Goal: Information Seeking & Learning: Check status

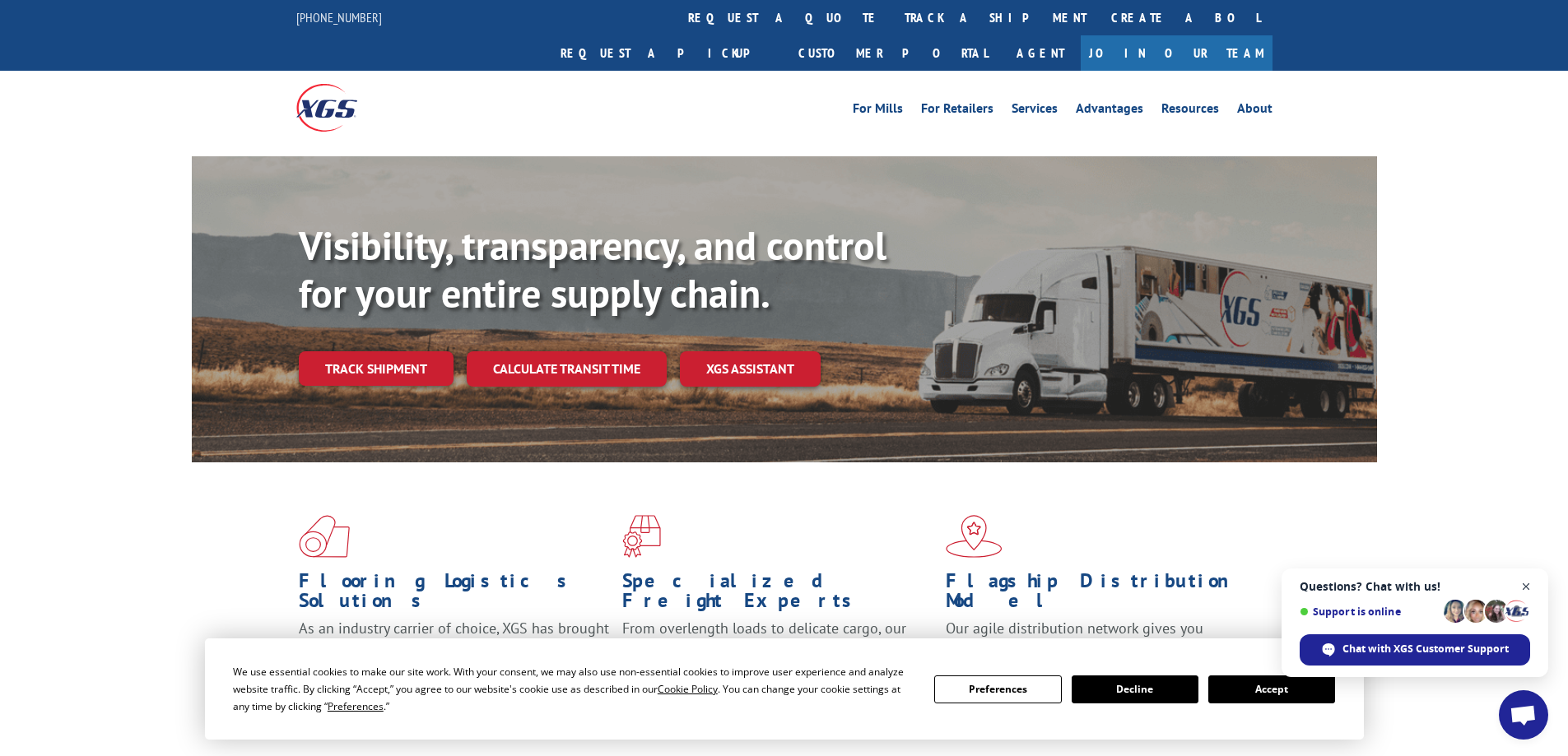
click at [1528, 582] on span "Close chat" at bounding box center [1526, 587] width 21 height 21
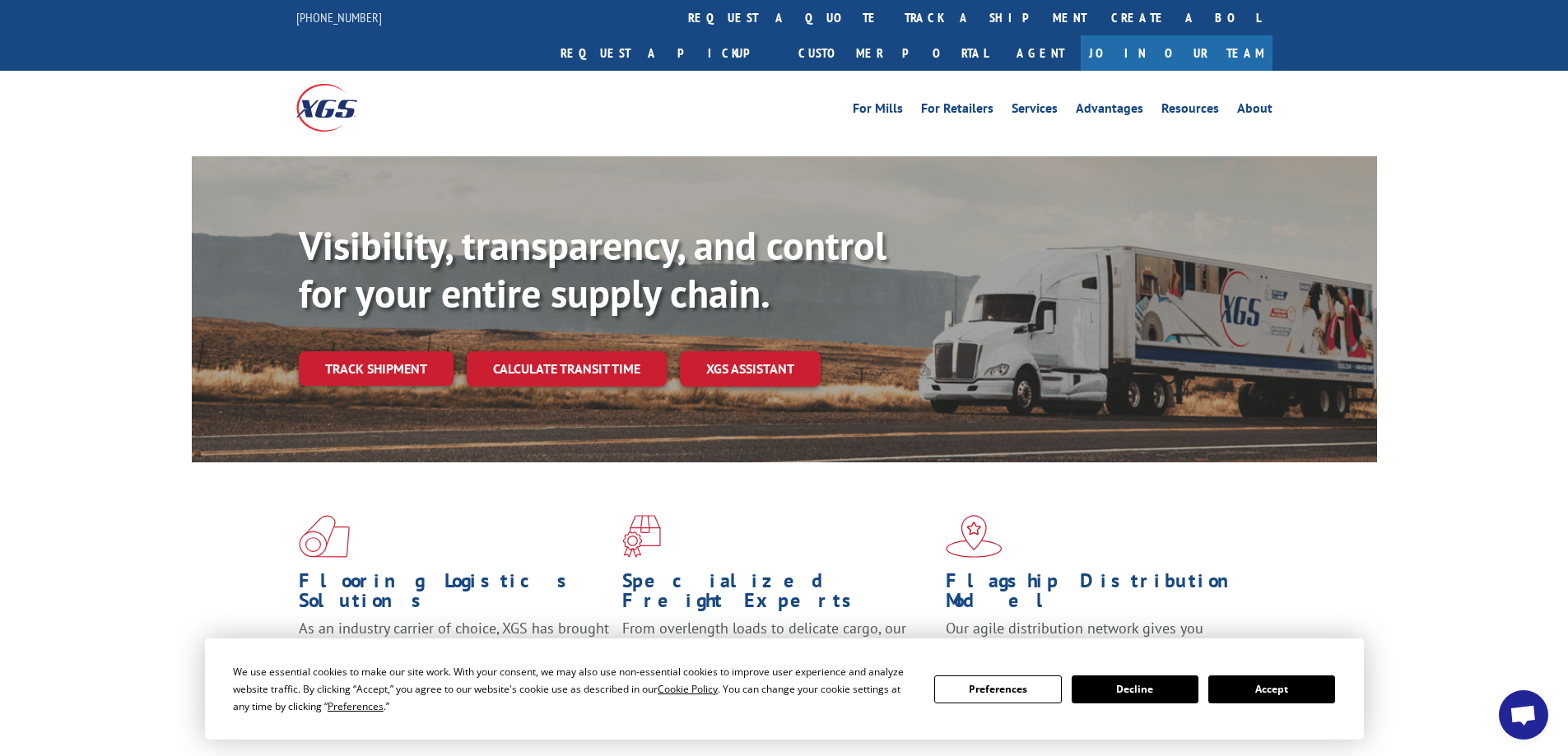
click at [1312, 692] on button "Accept" at bounding box center [1272, 689] width 127 height 28
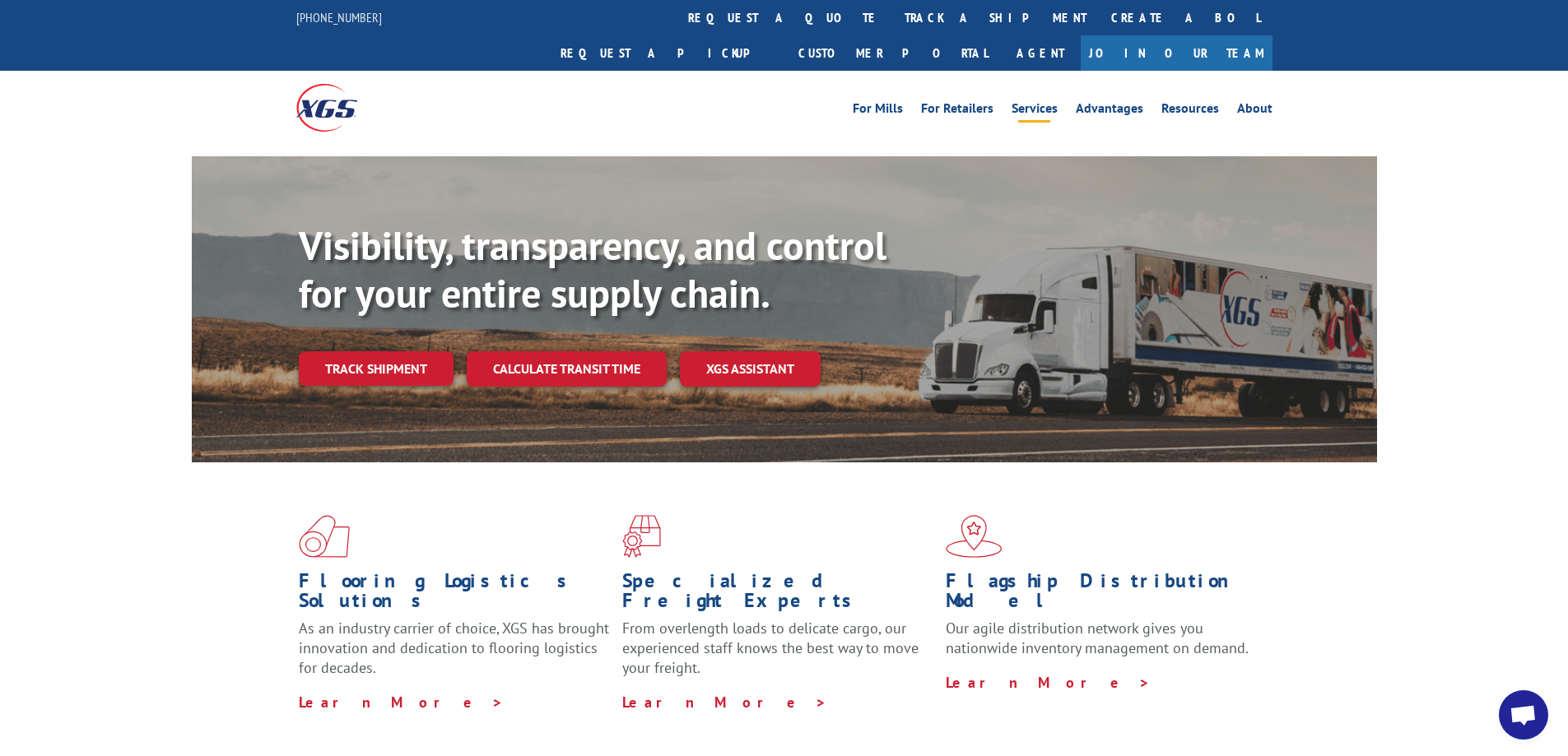
click at [1035, 102] on link "Services" at bounding box center [1035, 111] width 47 height 18
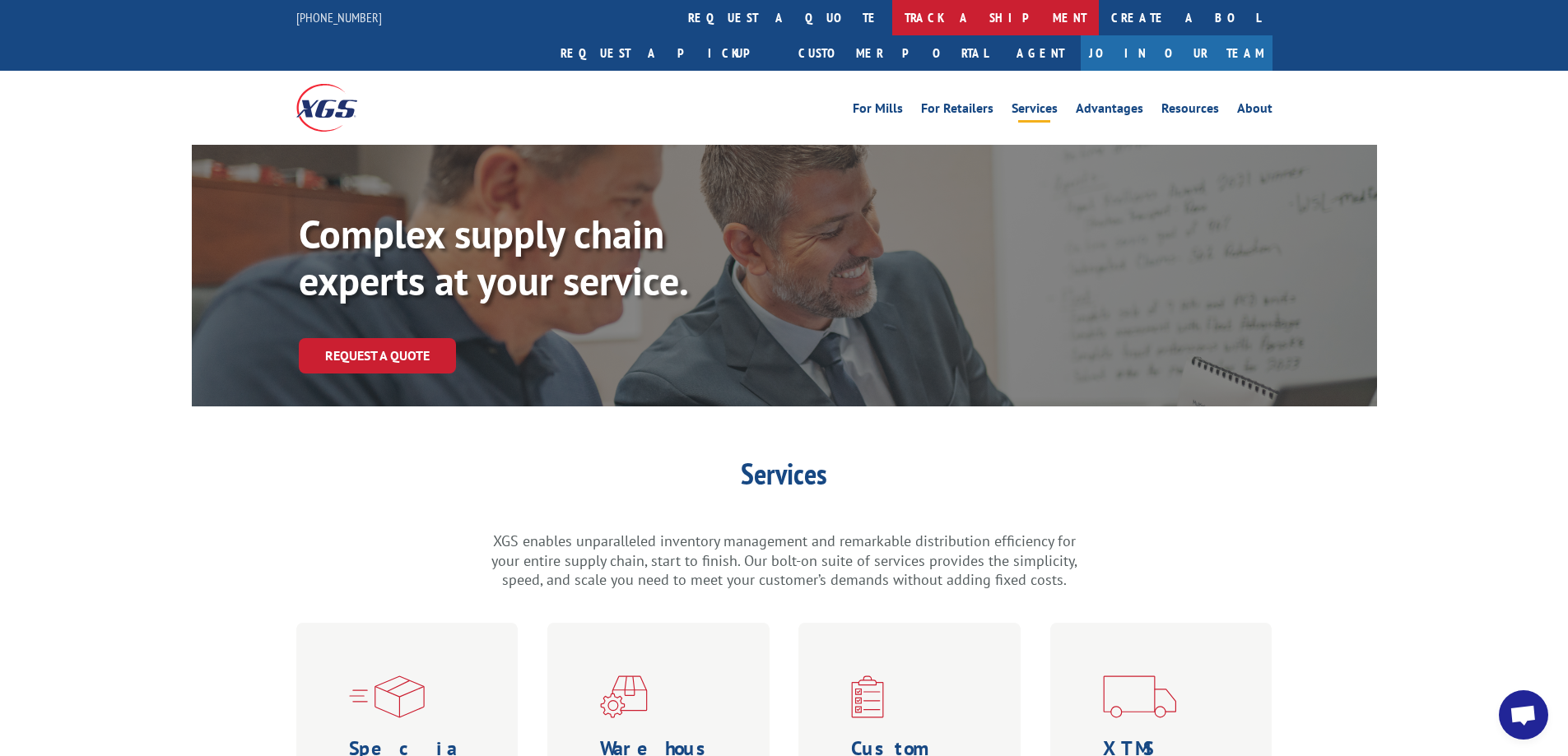
click at [892, 29] on link "track a shipment" at bounding box center [995, 18] width 207 height 36
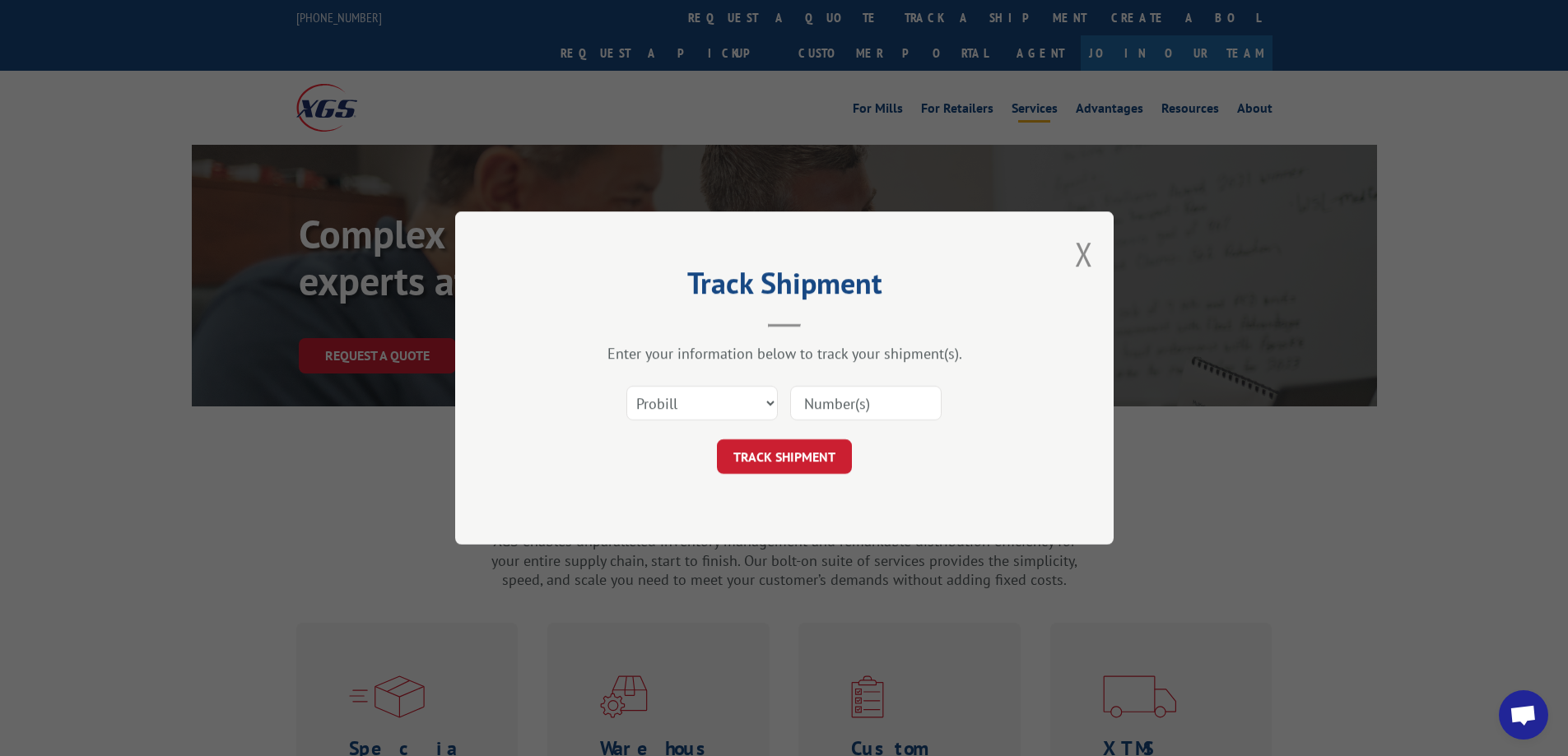
click at [849, 380] on div "Select category... Probill BOL PO" at bounding box center [785, 403] width 494 height 55
click at [850, 415] on input at bounding box center [865, 403] width 151 height 35
type input "4800069100368"
click button "TRACK SHIPMENT" at bounding box center [784, 456] width 135 height 35
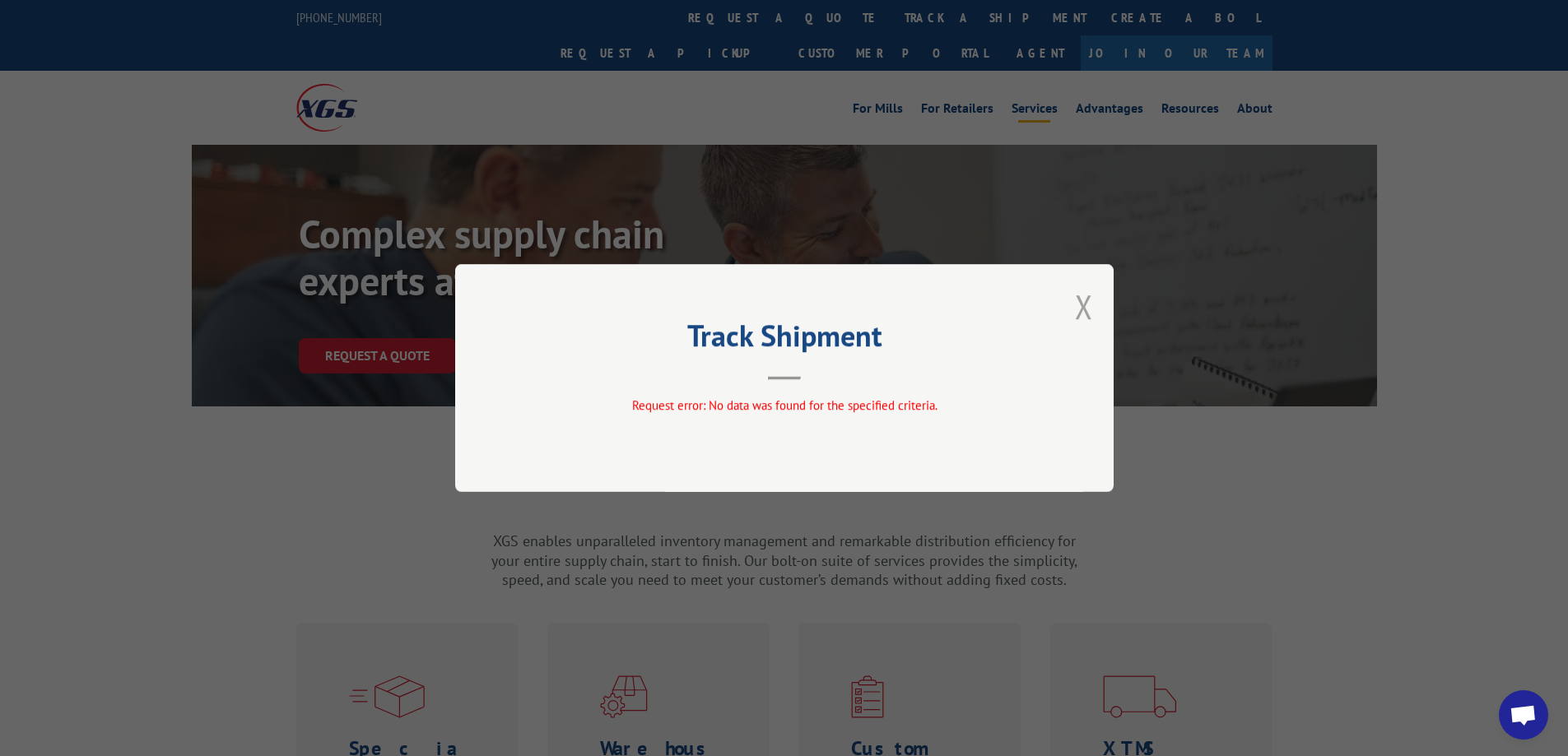
click at [1087, 313] on button "Close modal" at bounding box center [1084, 306] width 18 height 44
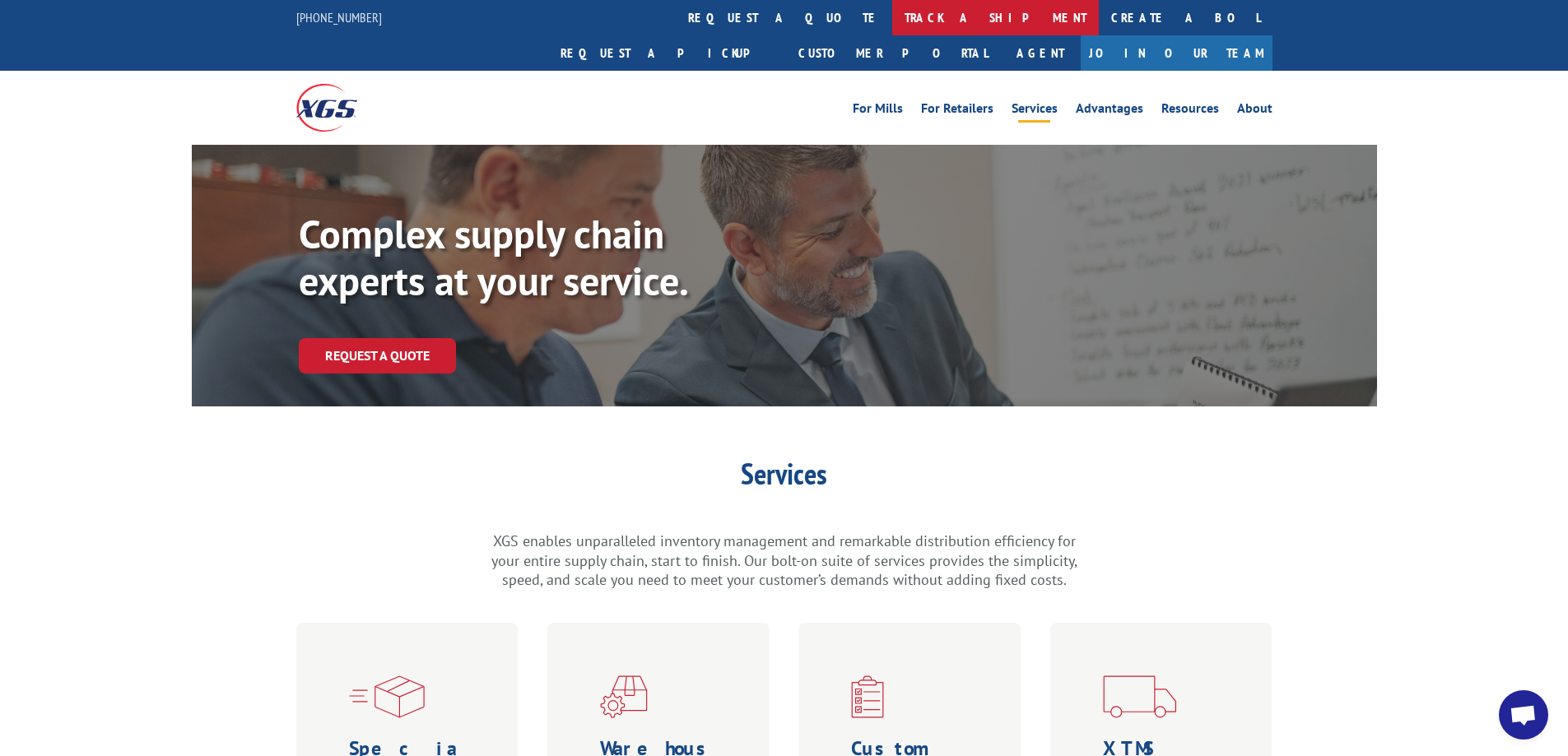
click at [892, 15] on link "track a shipment" at bounding box center [995, 18] width 207 height 36
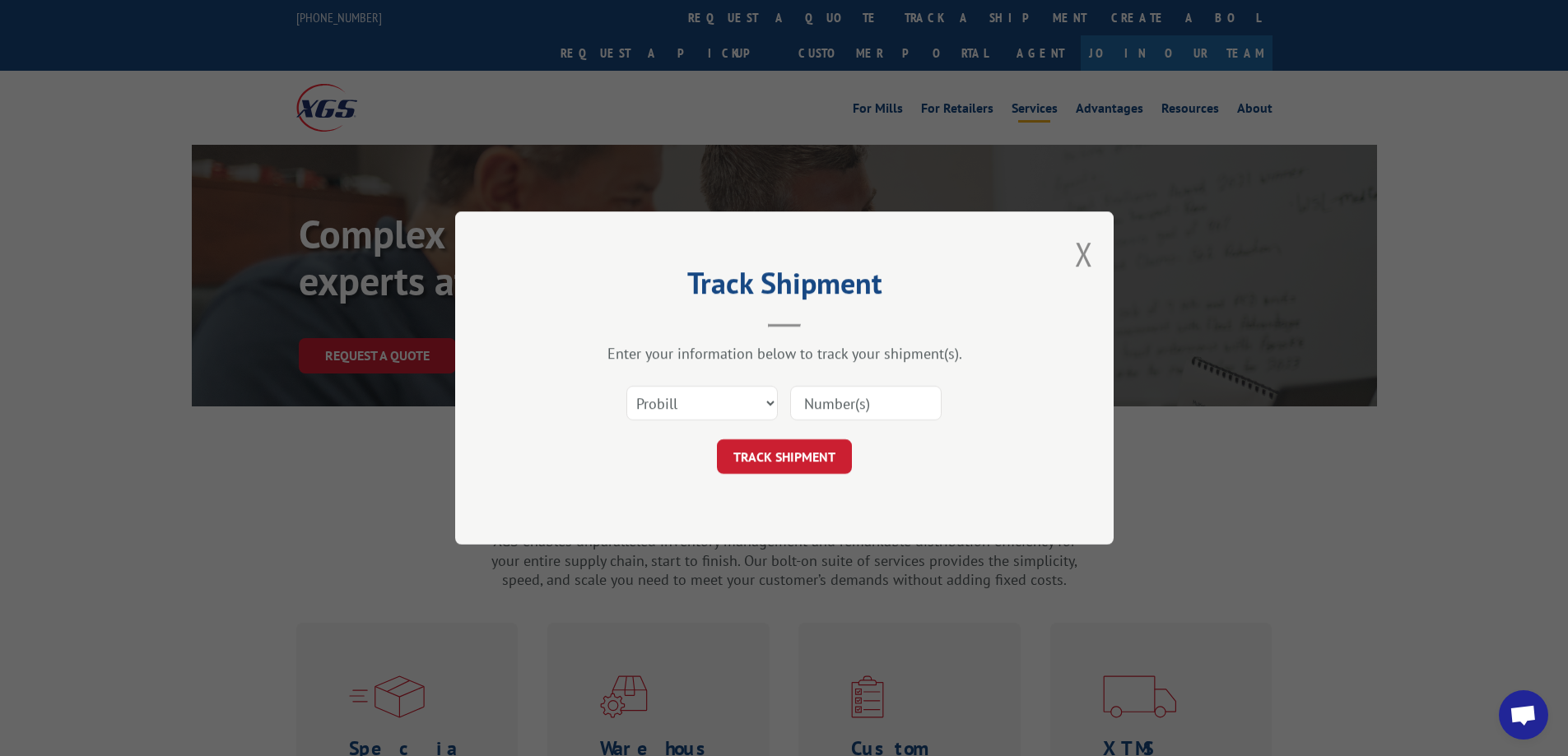
click at [822, 415] on input at bounding box center [865, 403] width 151 height 35
type input "480069100368"
click button "TRACK SHIPMENT" at bounding box center [784, 456] width 135 height 35
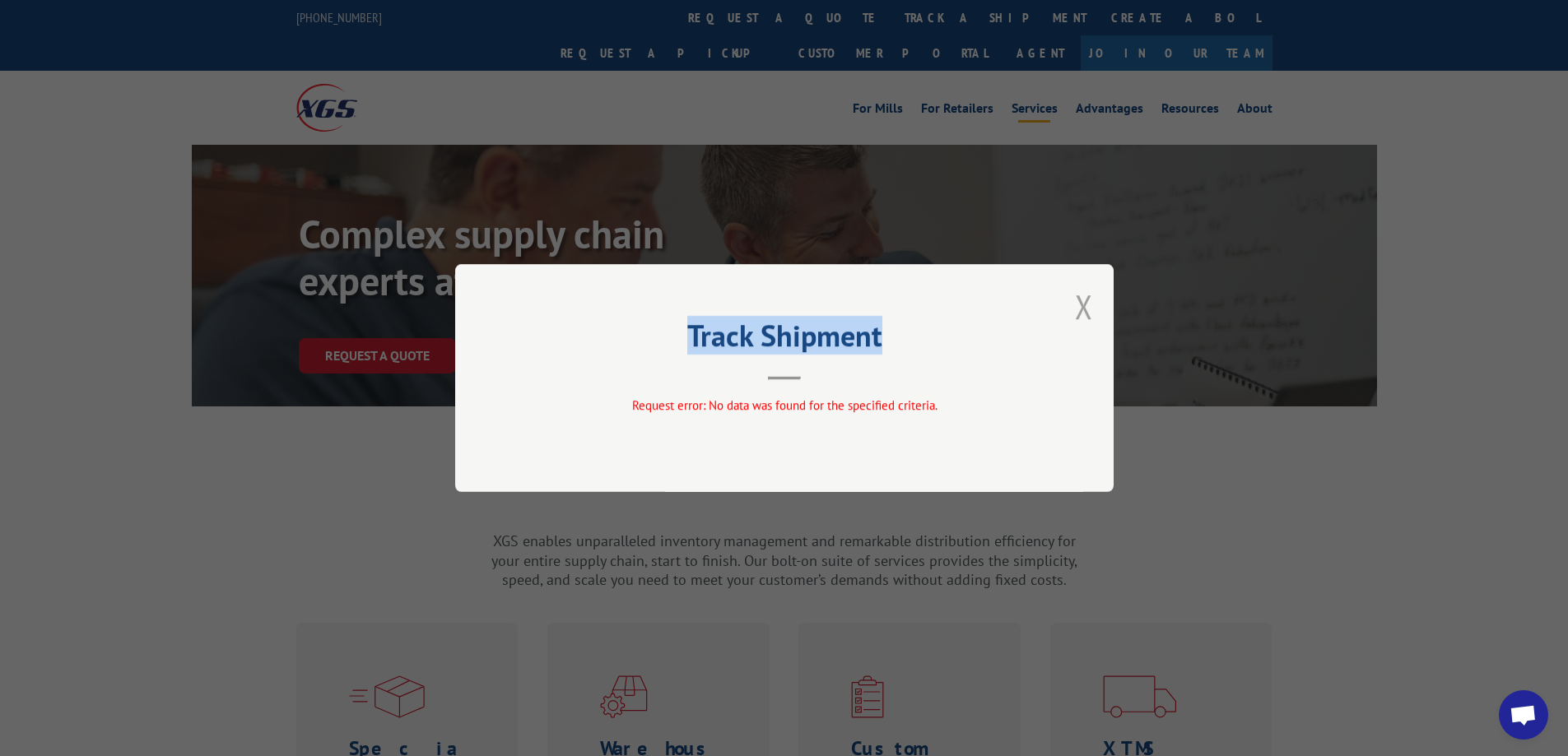
click at [1093, 302] on div "Track Shipment Request error: No data was found for the specified criteria." at bounding box center [785, 378] width 659 height 228
click at [1081, 293] on button "Close modal" at bounding box center [1084, 306] width 18 height 44
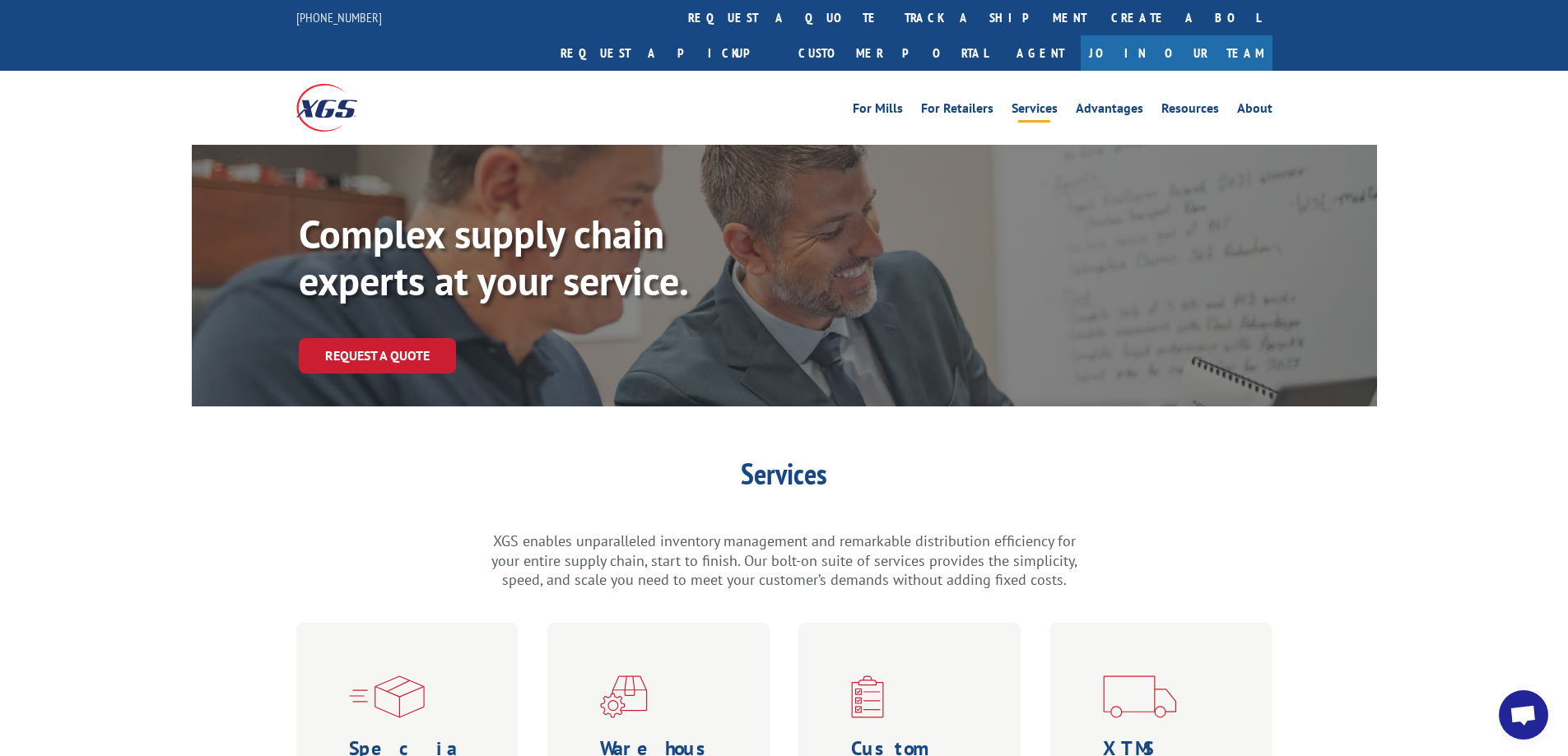
click at [892, 13] on link "track a shipment" at bounding box center [995, 18] width 207 height 36
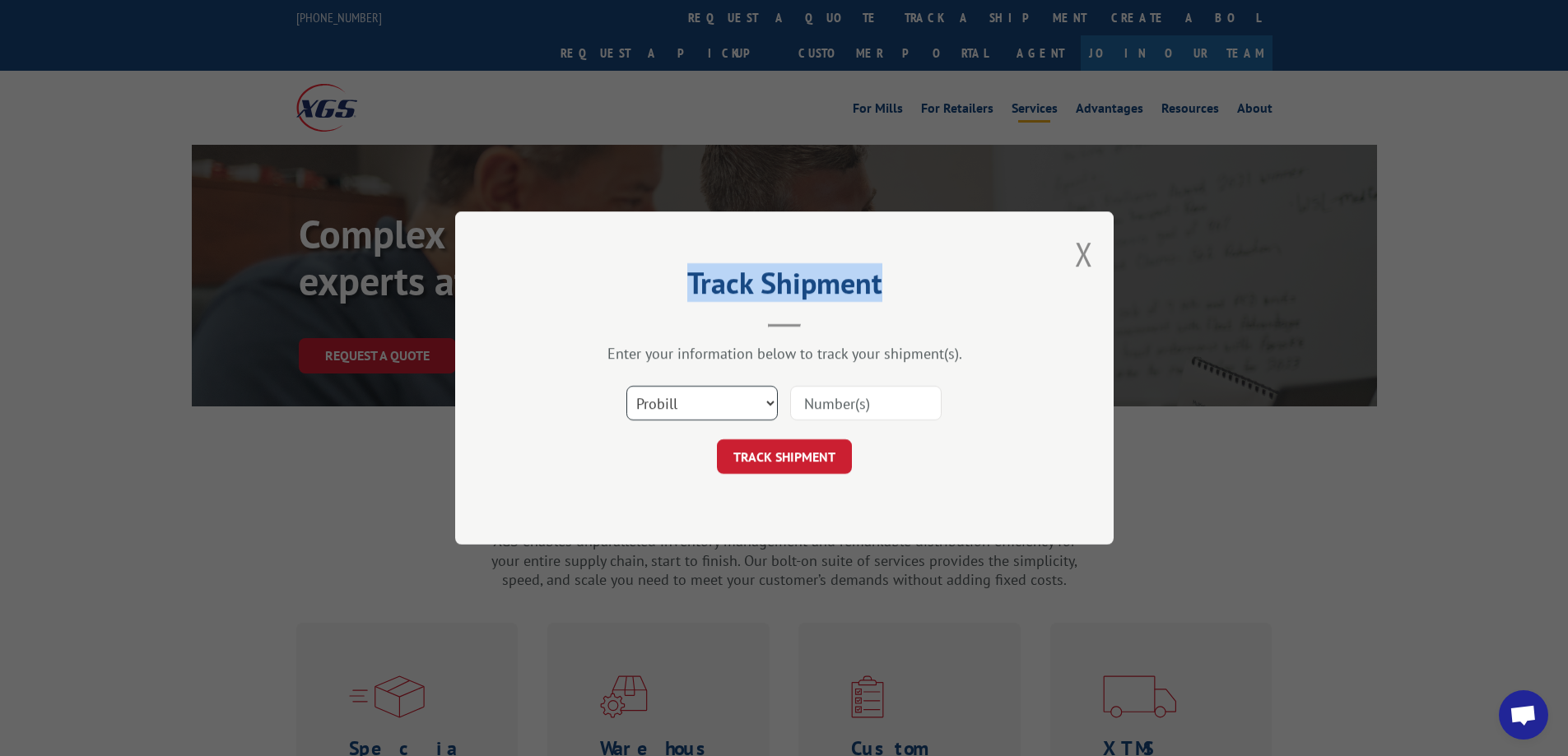
click at [767, 404] on select "Select category... Probill BOL PO" at bounding box center [702, 403] width 151 height 35
select select "bol"
click at [626, 386] on select "Select category... Probill BOL PO" at bounding box center [702, 403] width 151 height 35
click at [812, 407] on input at bounding box center [865, 403] width 151 height 35
type input "480069100368"
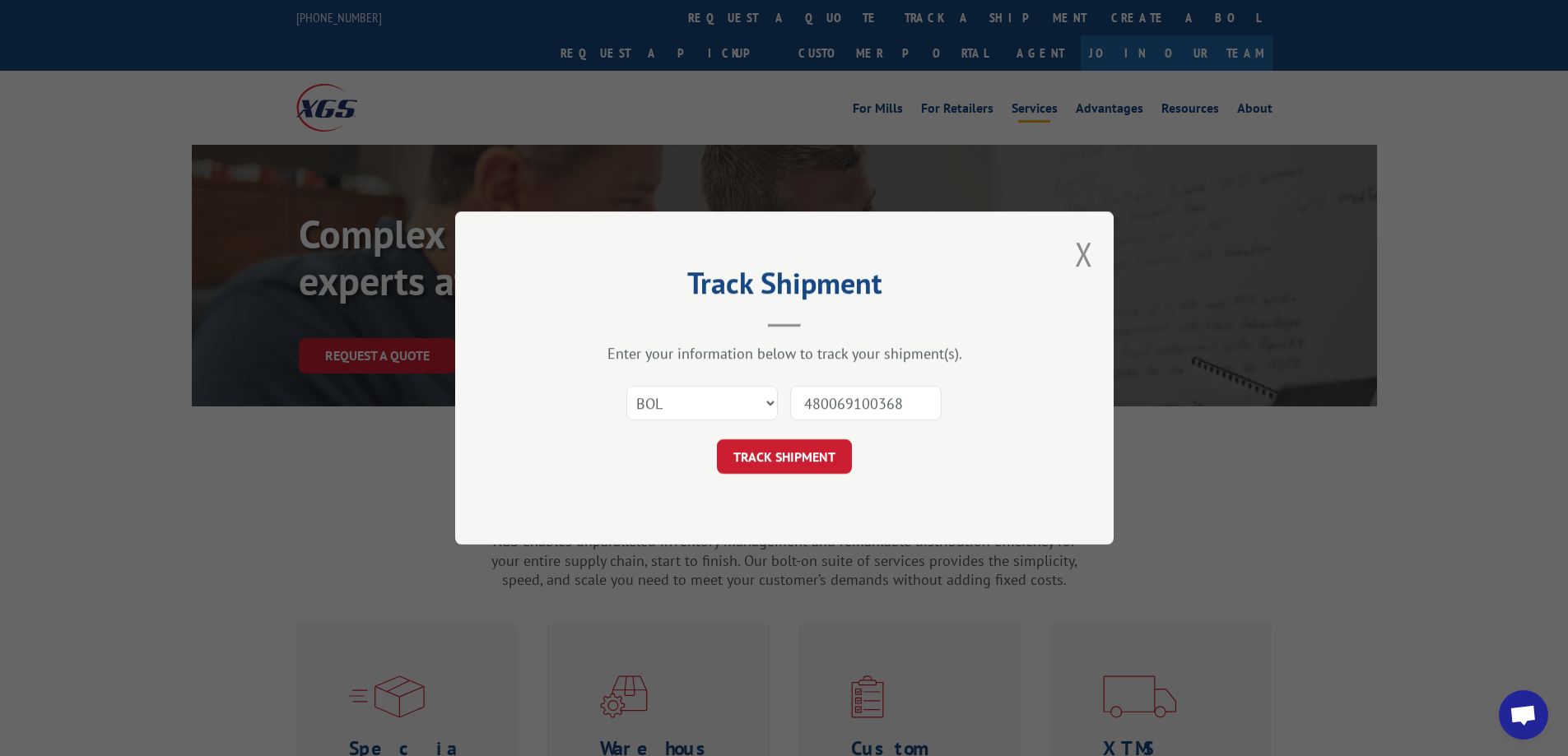
click button "TRACK SHIPMENT" at bounding box center [784, 456] width 135 height 35
